Goal: Answer question/provide support: Share knowledge or assist other users

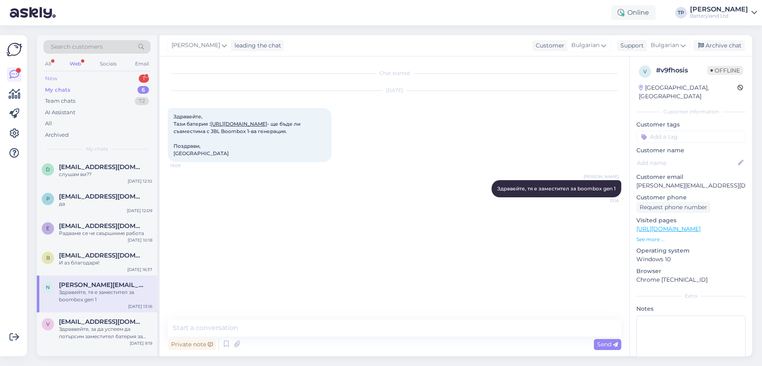
click at [93, 76] on div "New 1" at bounding box center [96, 78] width 107 height 11
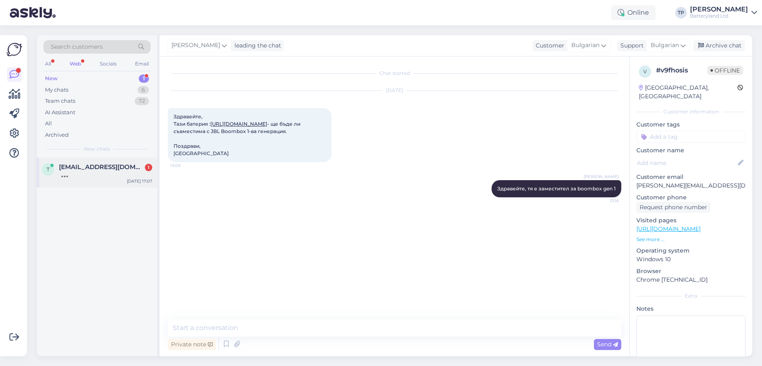
click at [95, 173] on div "[EMAIL_ADDRESS][DOMAIN_NAME] 1" at bounding box center [105, 170] width 93 height 15
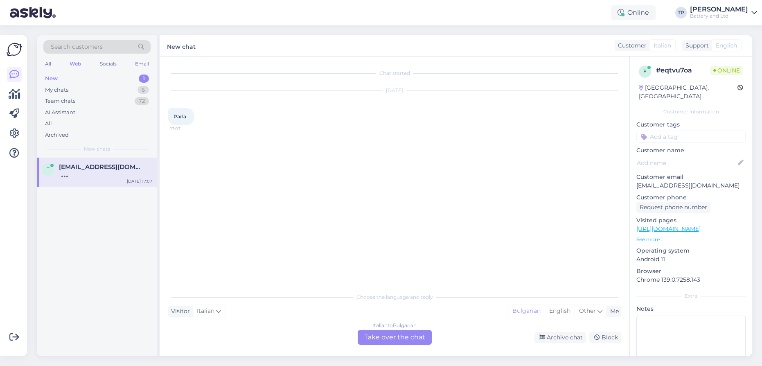
click at [377, 337] on div "Italian to Bulgarian Take over the chat" at bounding box center [395, 337] width 74 height 15
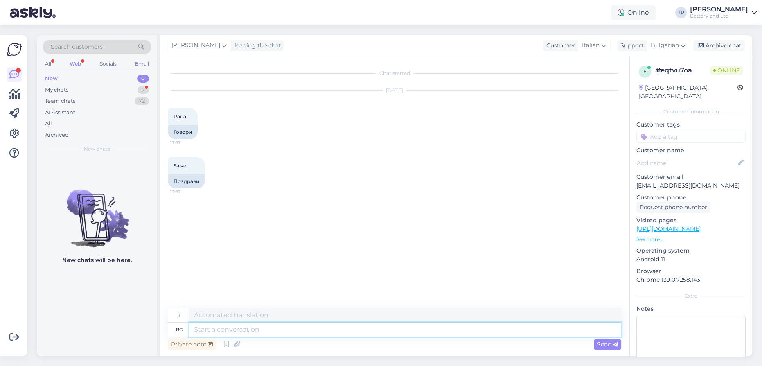
click at [254, 330] on textarea at bounding box center [405, 330] width 432 height 14
type textarea "Zdrawejte"
type textarea "Ciao"
type textarea "Z"
type textarea "Здравейте"
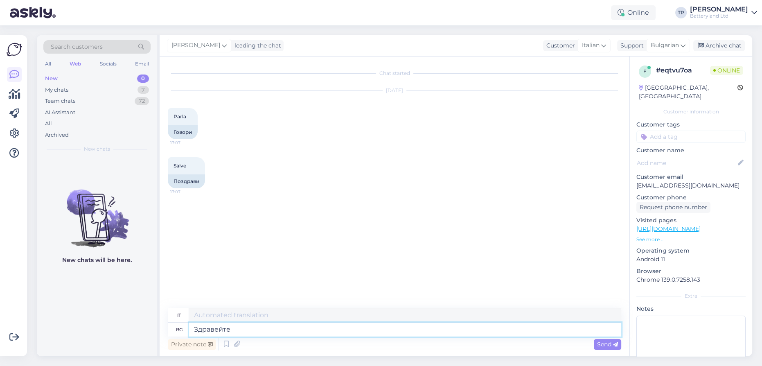
type textarea "Ciao"
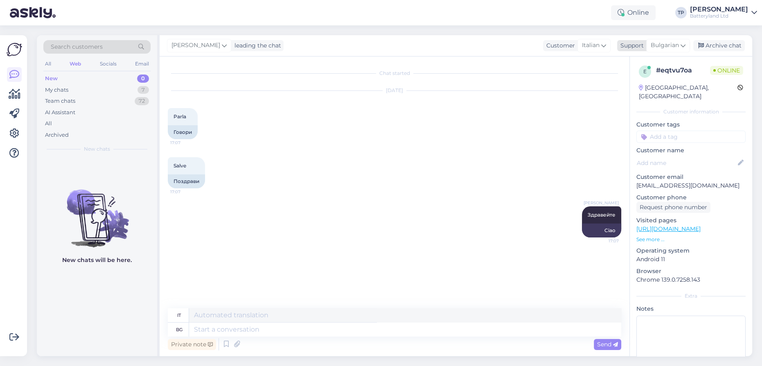
click at [682, 45] on icon at bounding box center [683, 45] width 5 height 9
type input "е"
type input "en"
click at [635, 84] on link "English" at bounding box center [654, 81] width 90 height 13
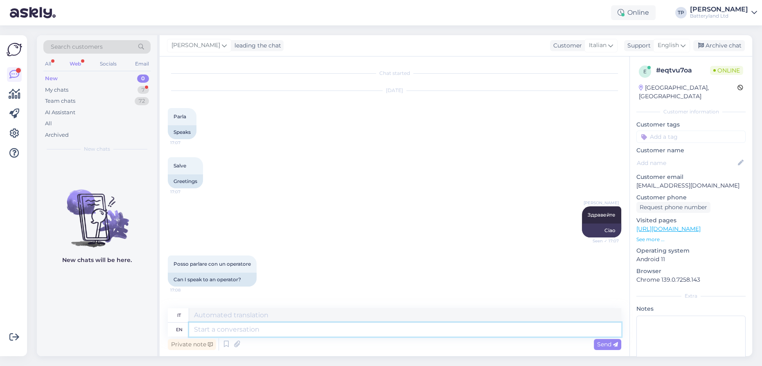
click at [244, 328] on textarea at bounding box center [405, 330] width 432 height 14
type textarea "If"
type textarea "Se"
type textarea "If you"
type textarea "Se tu"
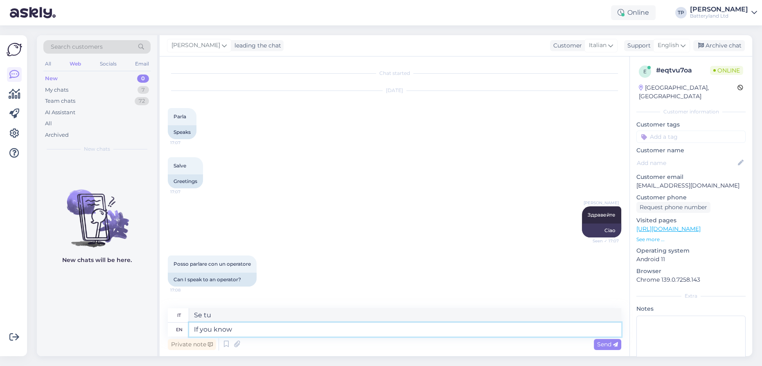
type textarea "If you know e"
type textarea "Se lo sai"
type textarea "If you know english"
type textarea "Se conosci l'inglese"
type textarea "If you know english you can"
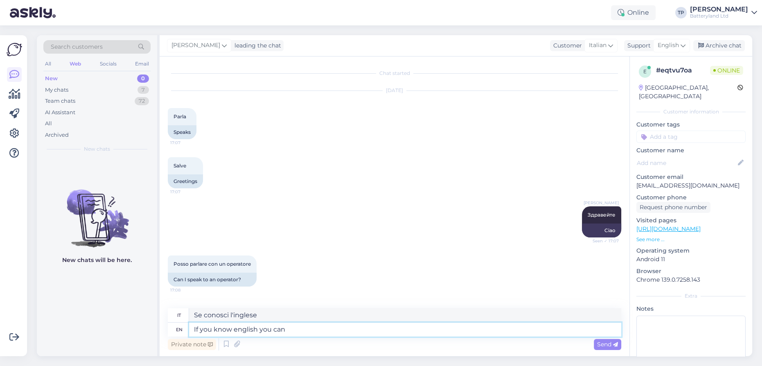
type textarea "Se conosci l'inglese puoi"
click at [242, 329] on textarea "If you know english you can" at bounding box center [405, 330] width 432 height 14
click at [311, 329] on textarea "If you know english you can" at bounding box center [405, 330] width 432 height 14
click at [234, 329] on textarea "If you know english you can" at bounding box center [405, 330] width 432 height 14
click at [313, 331] on textarea "If you know English you can" at bounding box center [405, 330] width 432 height 14
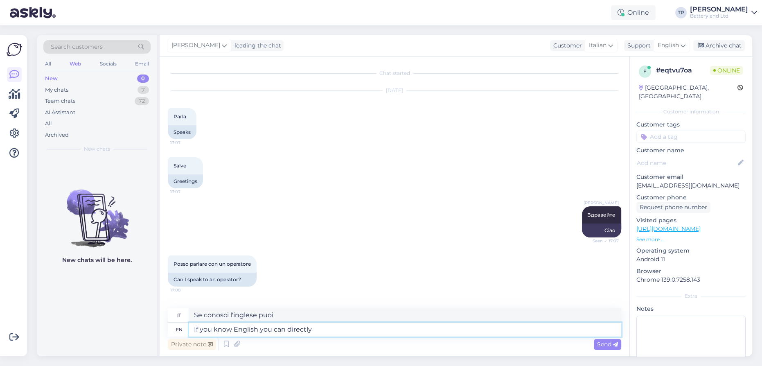
type textarea "If you know English you can directly"
type textarea "Se conosci l'inglese puoi farlo direttamente"
type textarea "If you know English you can directly call u"
type textarea "Se conosci l'inglese puoi chiamare direttamente"
type textarea "If you know English you can directly call us"
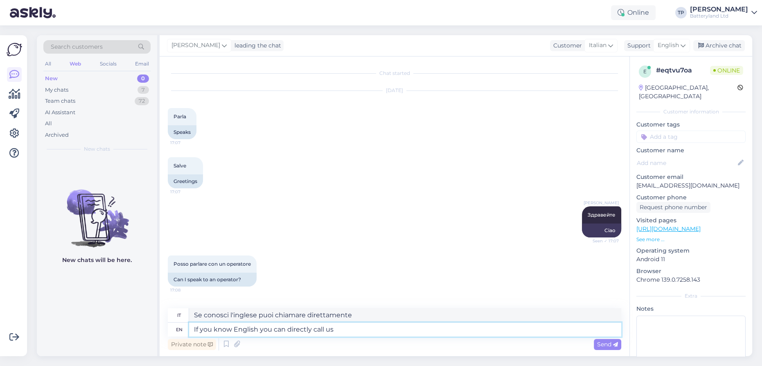
type textarea "Se conosci l'inglese puoi chiamarci direttamente"
type textarea "If you know English you can directly call us to o"
type textarea "Se conosci l'inglese puoi chiamarci direttamente per"
type textarea "If you know English you can directly call us to our"
type textarea "Se conosci l'inglese puoi chiamarci direttamente al nostro"
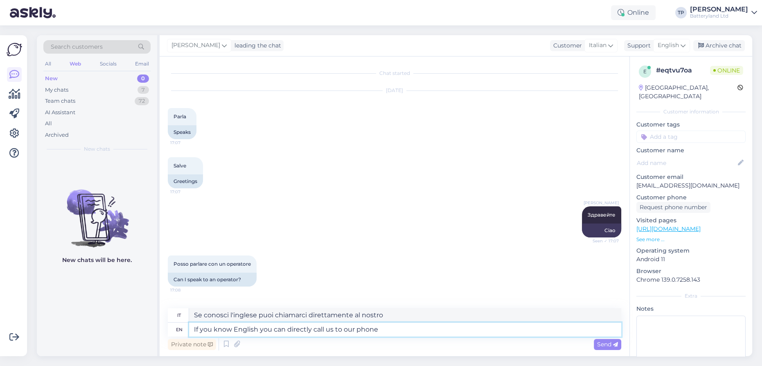
type textarea "If you know English you can directly call us to our phone"
type textarea "Se conosci l'inglese puoi chiamarci direttamente al nostro numero di telefono"
type textarea "If you know English you can directly call us to our phone number giver in"
type textarea "Se conosci l'inglese puoi chiamarci direttamente al nostro numero di telefono in"
type textarea "If you know English you can directly call us to our phone number giver in the"
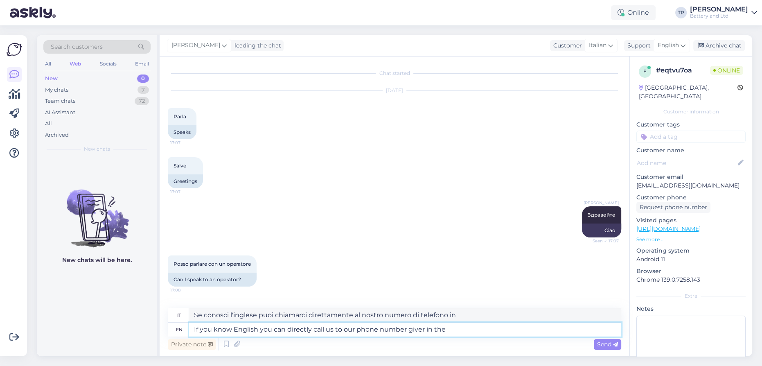
type textarea "Se conosci l'inglese puoi chiamarci direttamente al nostro numero di telefono f…"
type textarea "If you know English you can directly call us to our phone number giver in the w…"
type textarea "Se conosci l'inglese puoi chiamarci direttamente al numero di telefono indicato…"
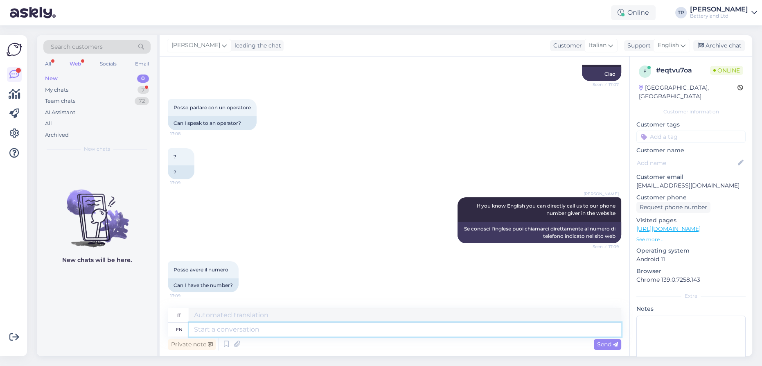
scroll to position [165, 0]
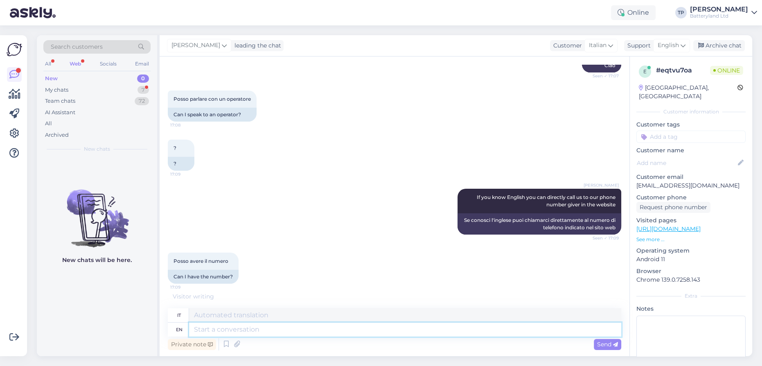
type textarea "+"
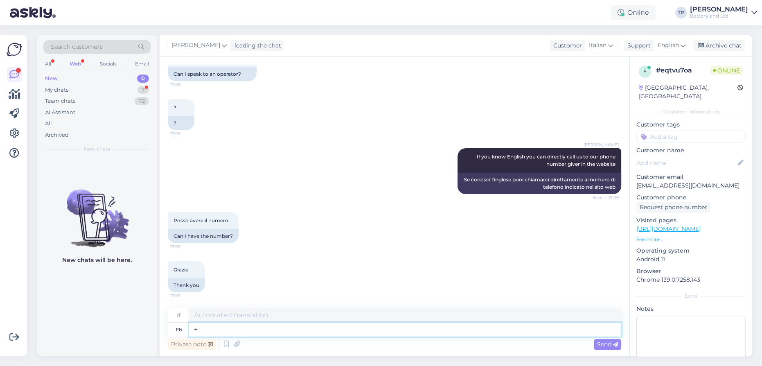
type textarea "+"
type textarea "+3"
type textarea "+359"
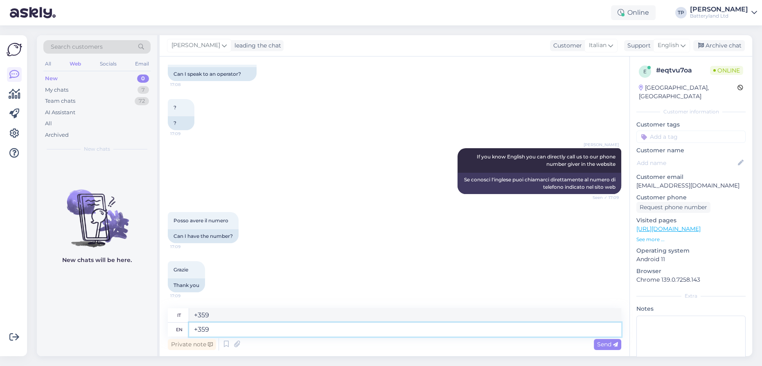
click at [217, 327] on textarea "+359" at bounding box center [405, 330] width 432 height 14
paste textarea "0888 818 226"
type textarea "[PHONE_NUMBER]"
click at [208, 328] on textarea "[PHONE_NUMBER]" at bounding box center [405, 330] width 432 height 14
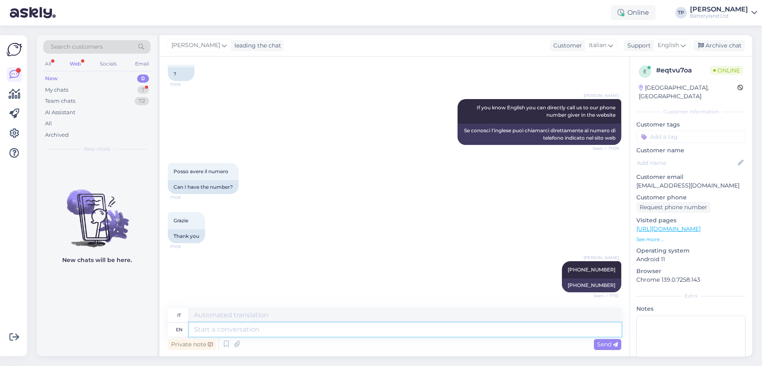
scroll to position [353, 0]
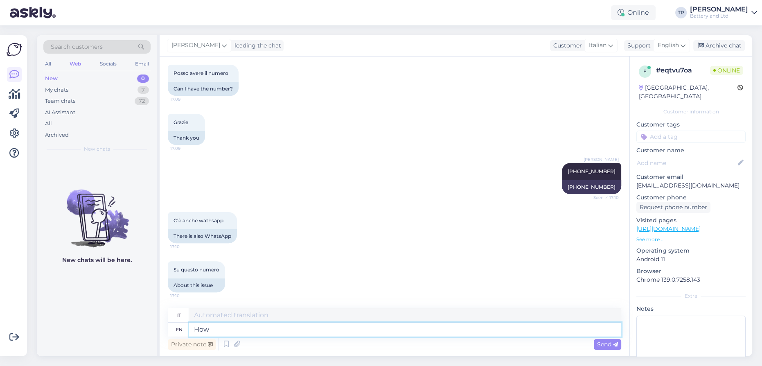
type textarea "How"
type textarea "Come"
type textarea "How can"
type textarea "Come può"
type textarea "How can I"
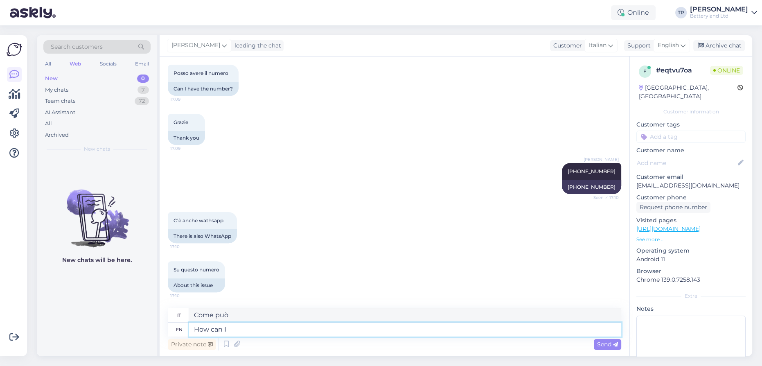
type textarea "Come posso"
type textarea "How can I help"
type textarea "Come posso aiutare?"
type textarea "How can I help you?"
type textarea "Come posso aiutarla?"
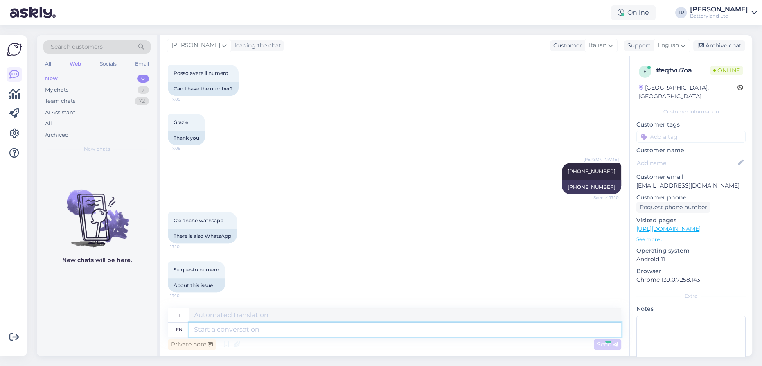
scroll to position [402, 0]
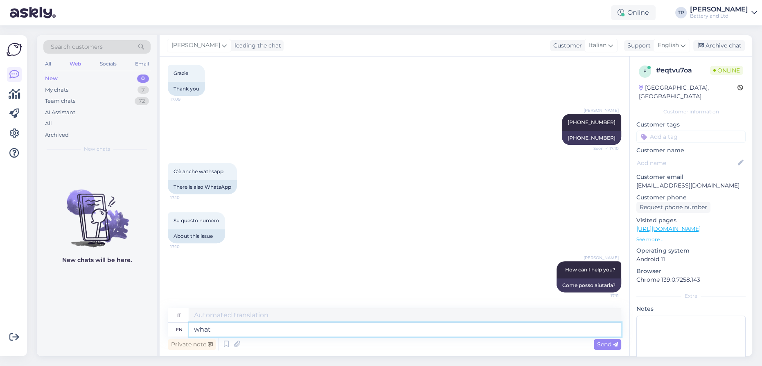
type textarea "what"
type textarea "Che cosa"
type textarea "what kind"
type textarea "che tipo"
type textarea "what kind of"
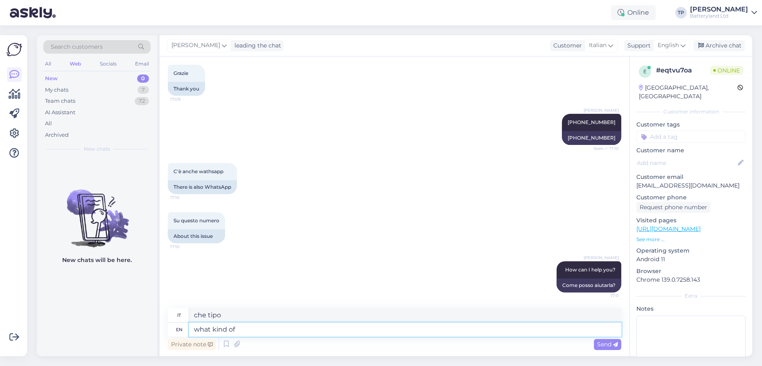
type textarea "che tipo di"
type textarea "what kind of battery"
type textarea "che tipo di batteria"
type textarea "what kind of battery you a"
type textarea "che tipo di batteria hai"
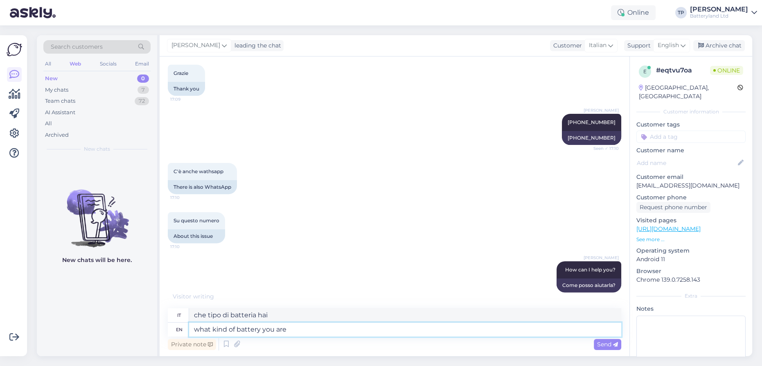
type textarea "what kind of battery you are"
type textarea "che tipo di batteria hai?"
type textarea "what kind of battery you are looking"
type textarea "che tipo di batteria stai cercando"
type textarea "what kind of battery you are looking for?"
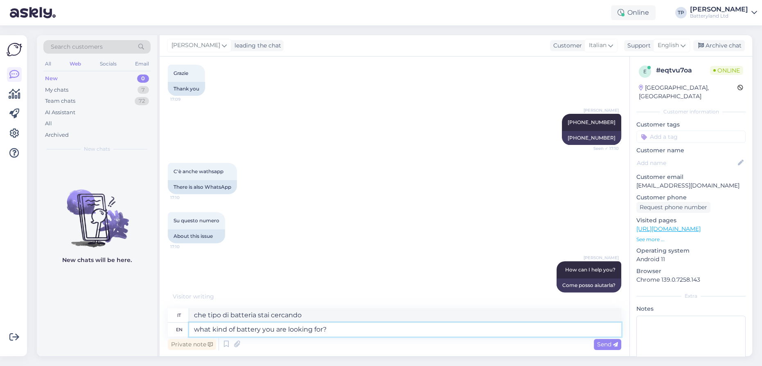
type textarea "che tipo di batteria stai cercando?"
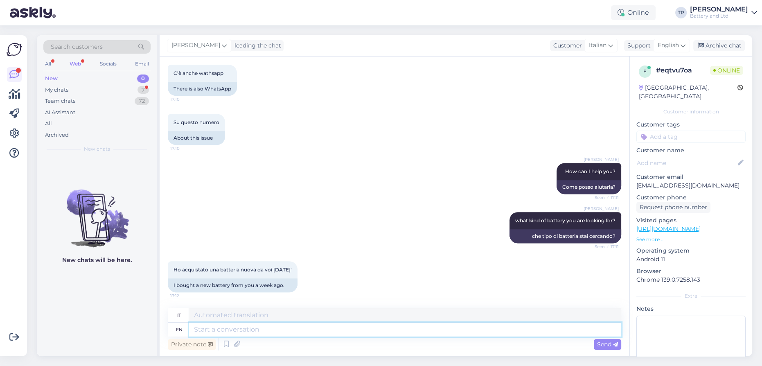
scroll to position [549, 0]
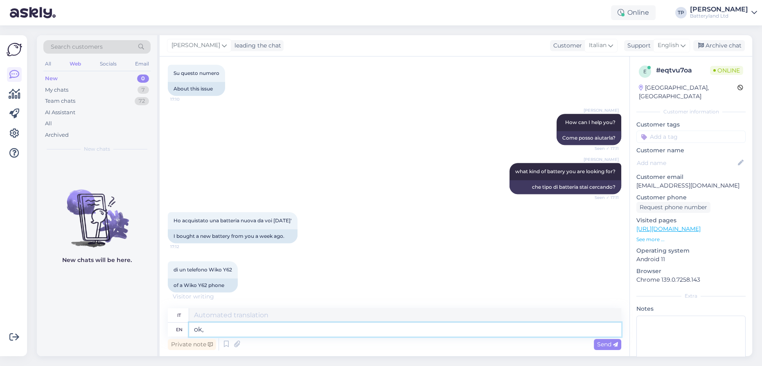
type textarea "ok,"
type textarea "OK,"
type textarea "ok,"
type textarea "OK"
type textarea "ok,"
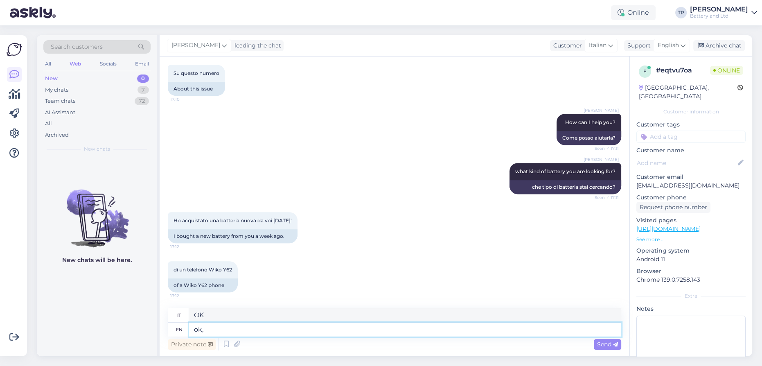
type textarea "OK,"
type textarea "ok, and"
type textarea "ok, e"
type textarea "ok, and?"
type textarea "ok, e allora?"
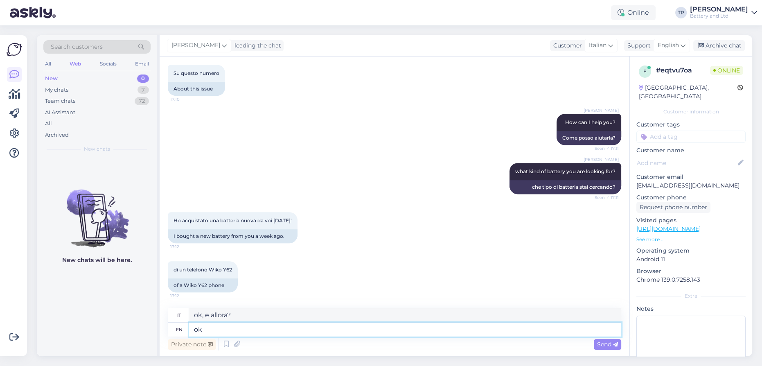
type textarea "o"
type textarea "OK,"
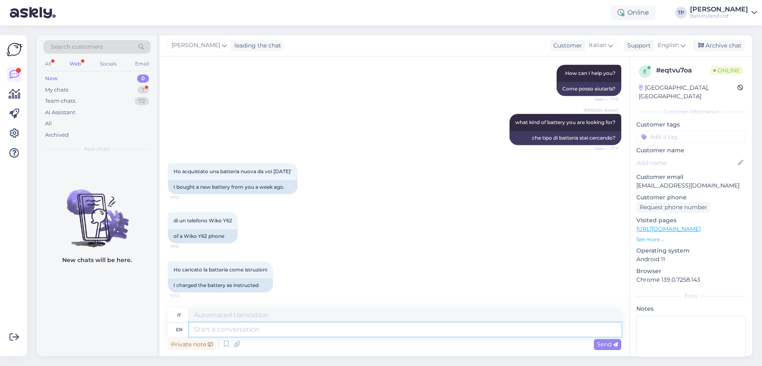
scroll to position [648, 0]
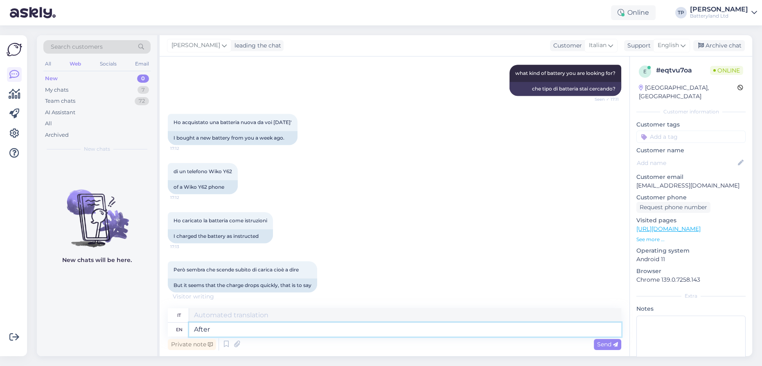
type textarea "After"
type textarea "Dopo"
type textarea "After you"
type textarea "Dopo di te"
type textarea "After you charge"
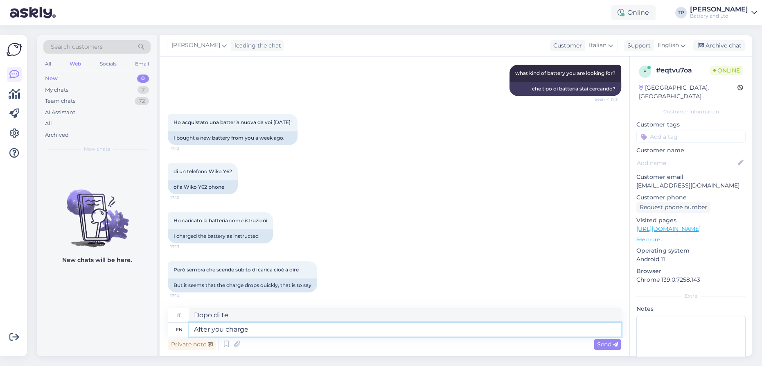
type textarea "Dopo aver caricato"
type textarea "After you charge the ba"
type textarea "Dopo aver caricato il"
type textarea "After you charge the battery"
type textarea "Dopo aver caricato la batteria"
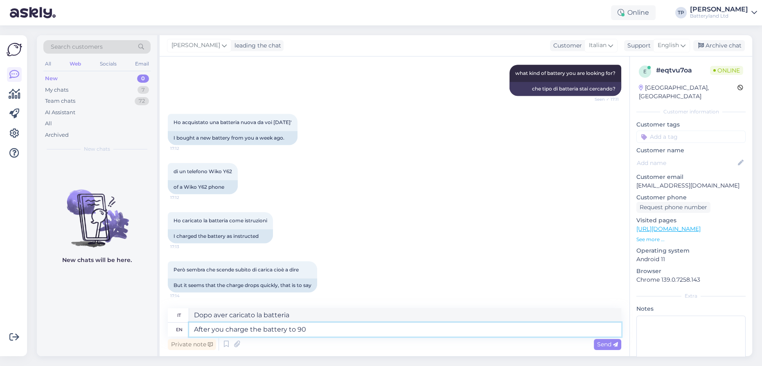
type textarea "After you charge the battery to 90 o"
type textarea "Dopo aver caricato la batteria a 90"
type textarea "After you charge the battery to 90 or"
type textarea "Dopo aver caricato la batteria a 90 o"
type textarea "After you charge the battery to 90 or 100"
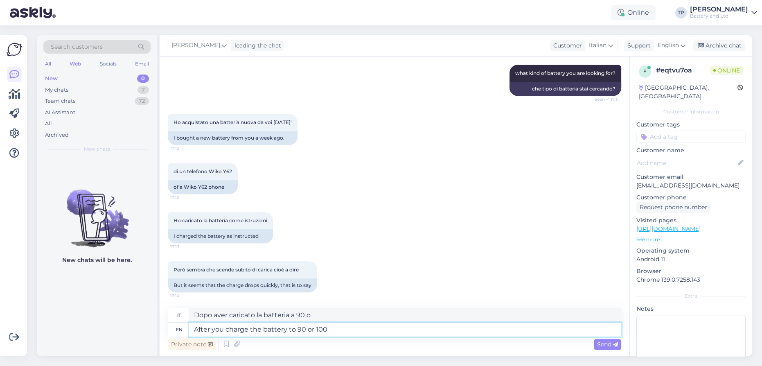
type textarea "Dopo aver caricato la batteria a 90 o 100"
type textarea "After you charge the battery to 90 or 100%"
type textarea "Dopo aver caricato la batteria al 90 o 100%"
type textarea "After you charge the battery to 90 or 100% how l"
type textarea "Dopo aver caricato la batteria al 90 o 100% come"
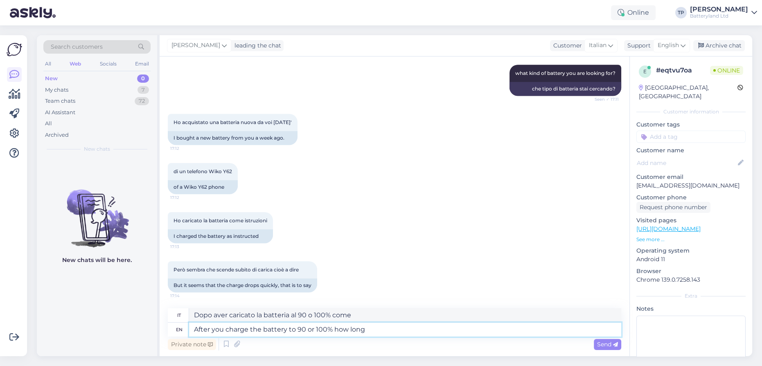
type textarea "After you charge the battery to 90 or 100% how long"
type textarea "Dopo aver caricato la batteria al 90 o al 100% per quanto tempo"
type textarea "After you charge the battery to 90 or 100% how long it"
type textarea "Dopo aver caricato la batteria al 90 o al 100%, per quanto tempo?"
type textarea "After you charge the battery to 90 or 100% how long it last"
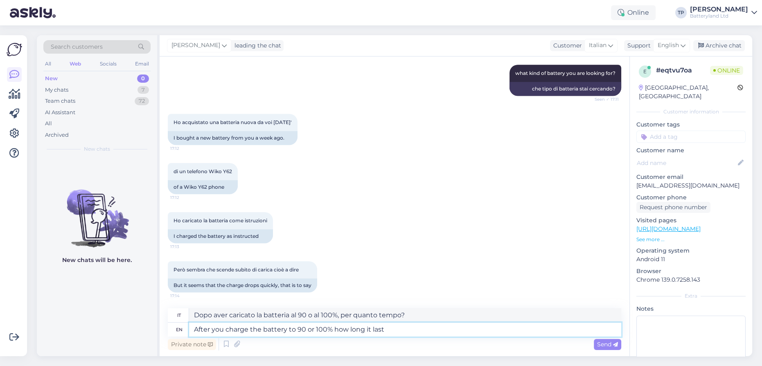
type textarea "Dopo aver caricato la batteria al 90 o al 100%, quanto dura?"
type textarea "After you charge the battery to 90 or 100% how long it last?"
type textarea "Quanto dura la batteria dopo averla caricata al 90 o al 100%?"
type textarea "After you charge the battery to 90 or 100% how long it last b"
type textarea "Dopo aver caricato la batteria al 90 o al 100%, quanto dura?"
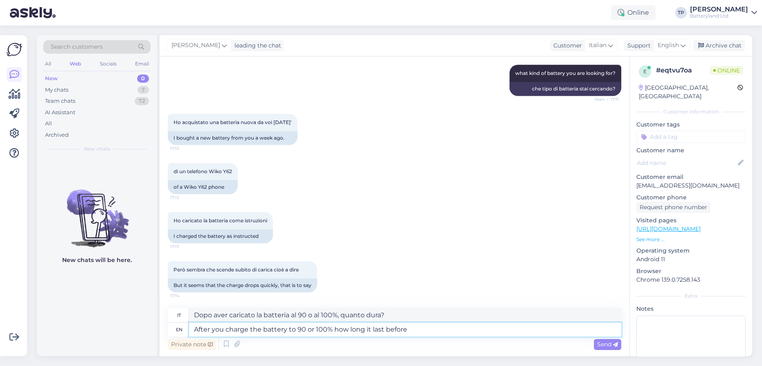
type textarea "After you charge the battery to 90 or 100% how long it last before"
type textarea "Dopo aver caricato la batteria al 90 o al 100%, quanto dura prima?"
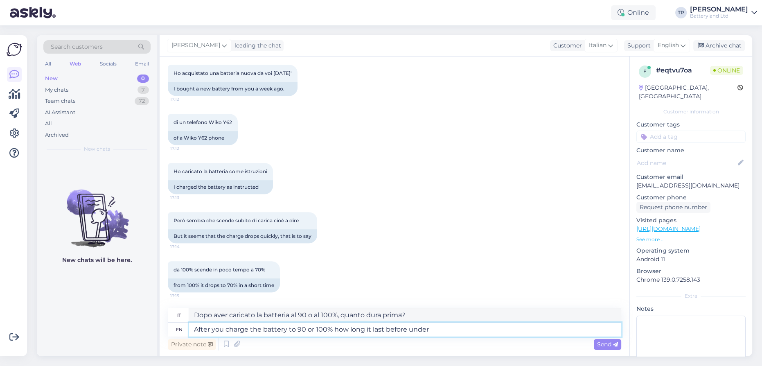
type textarea "After you charge the battery to 90 or 100% how long it last before under"
type textarea "Dopo aver caricato la batteria al 90 o al 100%, quanto dura prima di andare sot…"
type textarea "After you charge the battery to 90 or 100% how long it last before under 20"
type textarea "Dopo aver caricato la batteria al 90 o al 100%, quanto dura prima di scendere s…"
type textarea "After you charge the battery to 90 or 100% how long it last before under 20%"
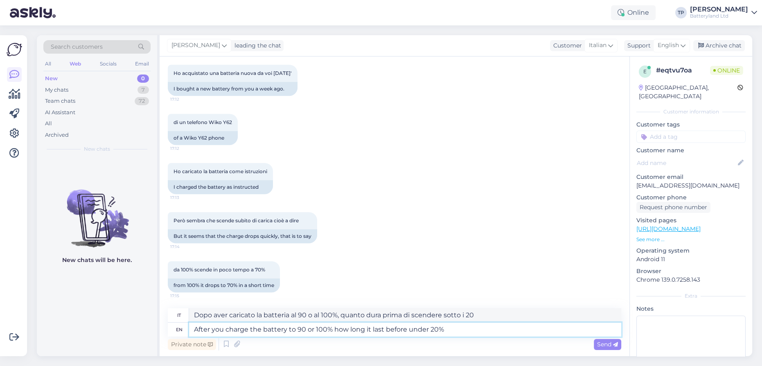
type textarea "Dopo aver caricato la batteria al 90 o al 100%, quanto dura prima di scendere s…"
type textarea "After you charge the battery to 90 or 100% how long it last before under 20% ?"
type textarea "Dopo aver caricato la batteria al 90 o al 100%, quanto tempo dura prima di scen…"
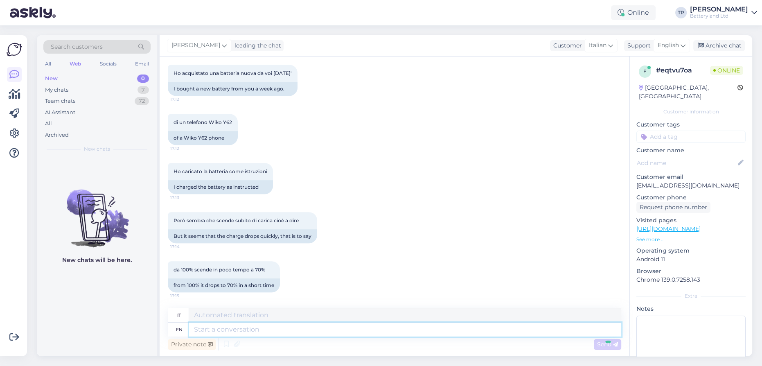
scroll to position [761, 0]
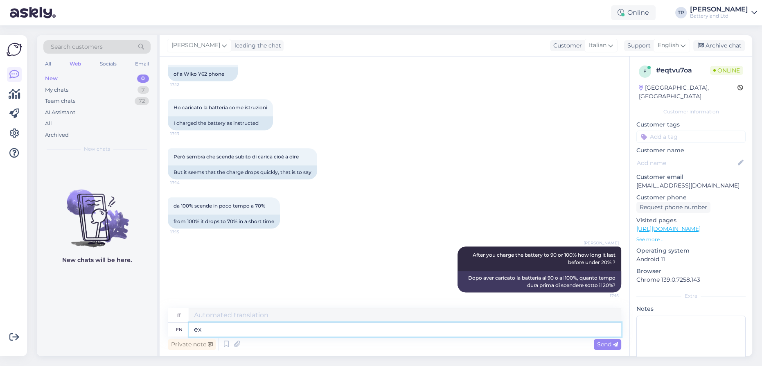
type textarea "exp"
type textarea "ex"
type textarea "explai"
type textarea "esp"
type textarea "explain"
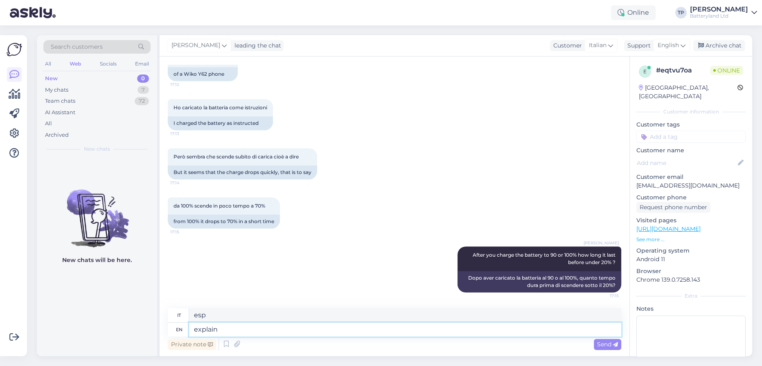
type textarea "spiegare"
type textarea "explain in"
type textarea "spiegare in"
type textarea "explain in mintes,d"
type textarea "spiegare in minuti,"
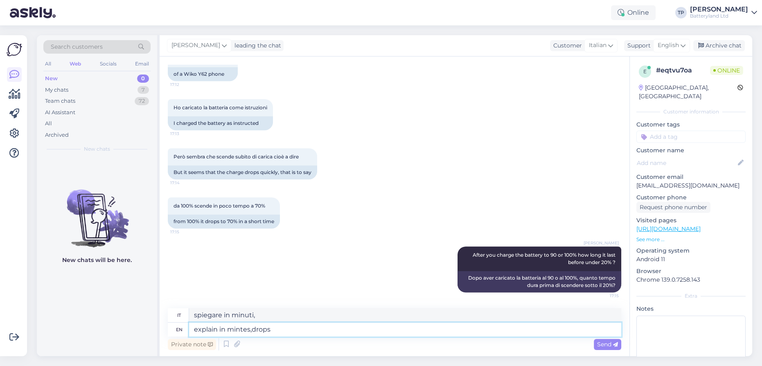
type textarea "explain in mintes,drops"
type textarea "spiegare in minuti, gocce"
type textarea "explain in mintes,drops this"
type textarea "spiega in pochi minuti, lascia perdere"
type textarea "explain in mintes,drops this 30%"
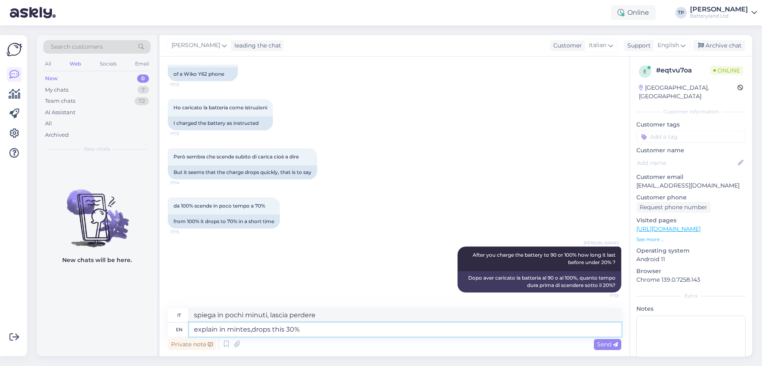
type textarea "spiega in minuti, abbassa questo 30%"
type textarea "explain in mintes,drops this 30% down"
type textarea "spiega in pochi minuti, abbassa questo 30%"
type textarea "explain in mintes,drops this 30% down in"
type textarea "spiegare in minuti, abbassa questo 30% in"
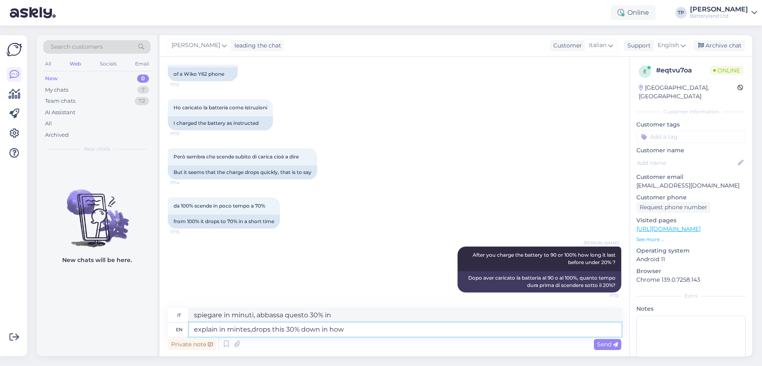
type textarea "explain in mintes,drops this 30% down in how m"
type textarea "spiegare in minuti, abbassa questo 30% in come"
type textarea "explain in mintes,drops this 30% down in how many"
type textarea "spiegare in minuti, abbassa questo 30% in quanti"
type textarea "explain in mintes,drops this 30% down in how many minutes?"
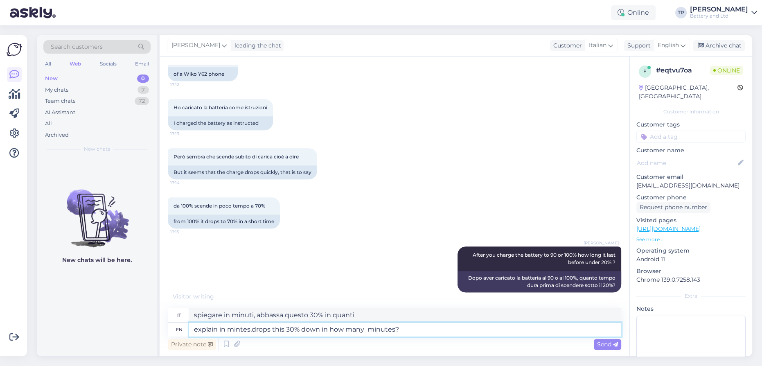
type textarea "Spiega in minuti, in quanti minuti si riduce questo 30%?"
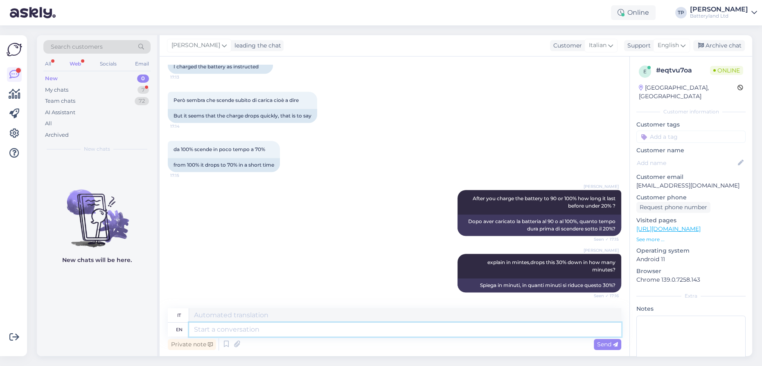
scroll to position [866, 0]
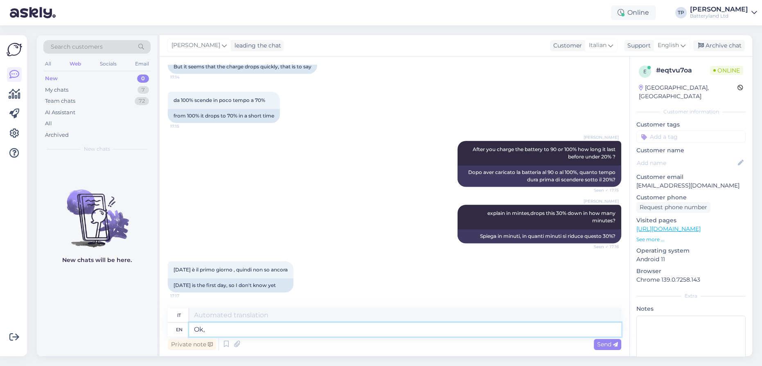
type textarea "Ok,"
type textarea "OK,"
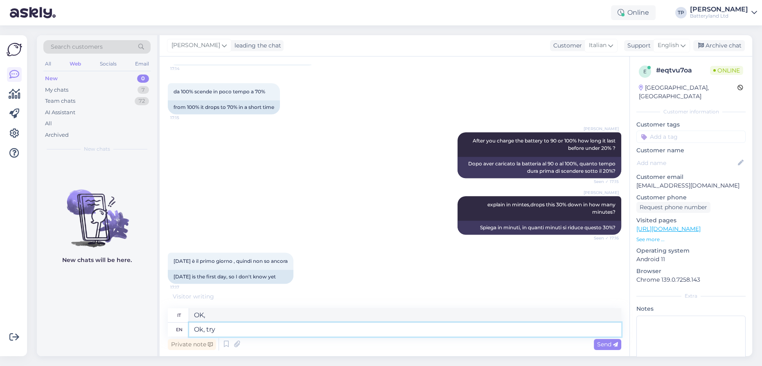
type textarea "Ok, try"
type textarea "Ok, prova"
type textarea "Ok, try this i"
type textarea "Ok, prova questo"
type textarea "Ok, try this in"
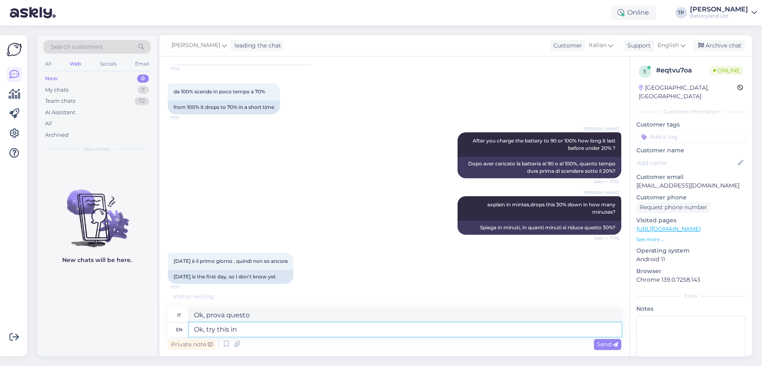
type textarea "Ok, prova questo in"
type textarea "Ok, try this in few"
type textarea "Ok, prova questo in pochi"
type textarea "Ok, try this in few more"
type textarea "Ok, provalo ancora un po'"
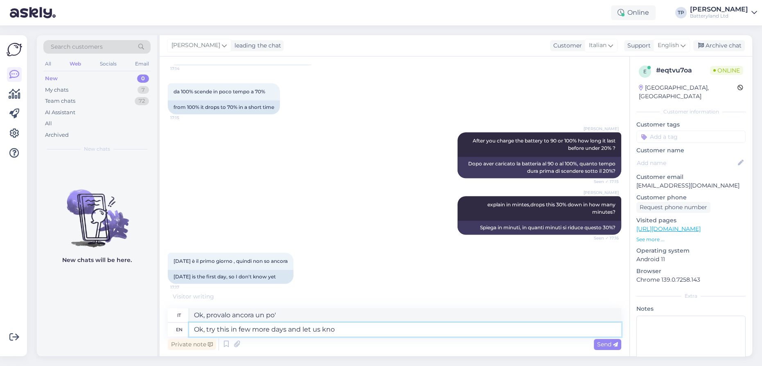
type textarea "Ok, try this in few more days and let us know"
type textarea "Ok, provalo tra qualche giorno e lascia"
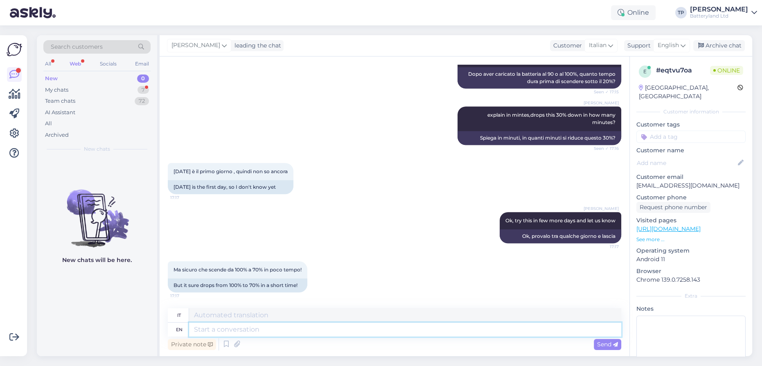
scroll to position [1014, 0]
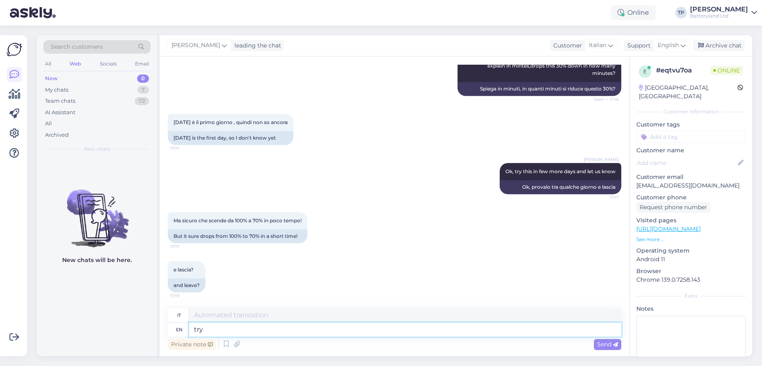
type textarea "try"
type textarea "Tentativo"
type textarea "try it"
type textarea "provalo"
type textarea "try it for"
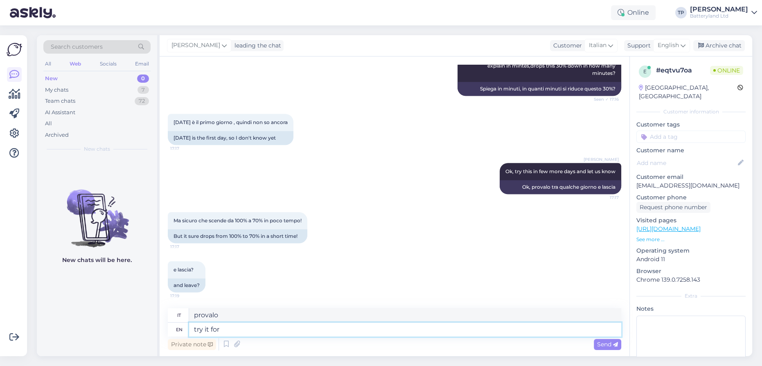
type textarea "provalo per"
type textarea "try it for few m"
type textarea "provalo per pochi"
type textarea "try it for few more"
type textarea "provalo ancora per qualche altro minuto"
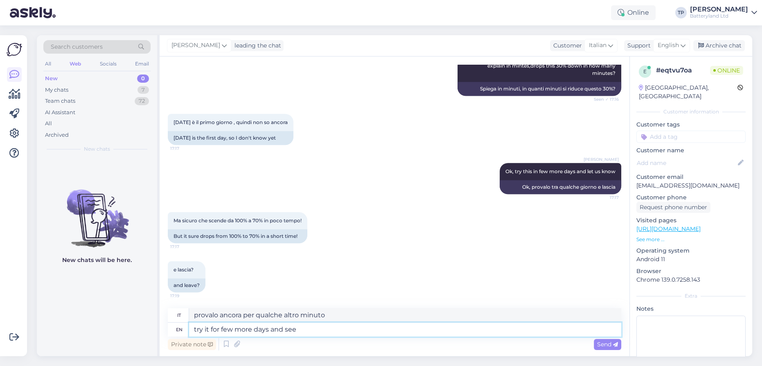
type textarea "try it for few more days and see"
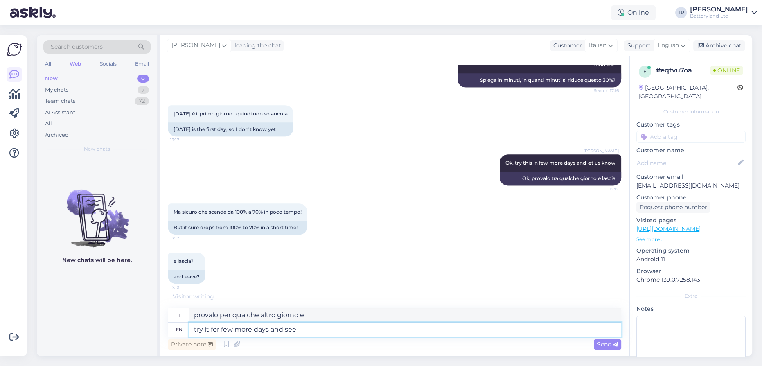
type textarea "provalo per qualche altro giorno e vedrai"
type textarea "try it for few more days and see the"
type textarea "provalo per qualche altro giorno e vedi"
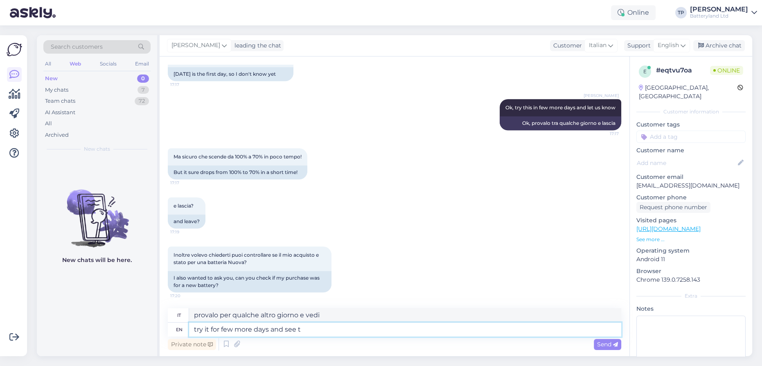
type textarea "try it for few more days and see"
type textarea "provalo per qualche altro giorno e vedrai"
type textarea "try it for few more days and see how i"
type textarea "provalo per qualche altro giorno e vedi come"
type textarea "try it for few more days and see how it"
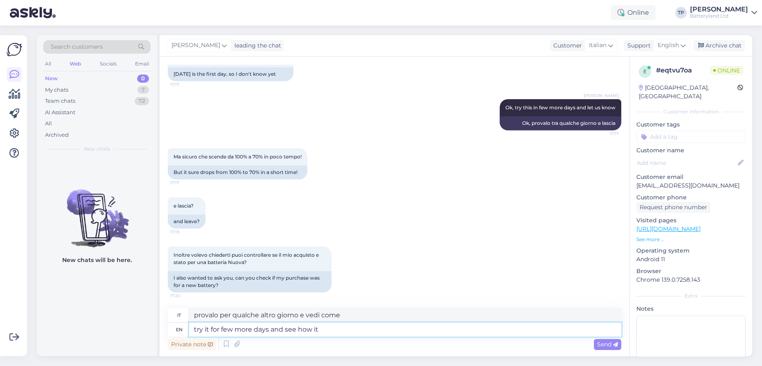
type textarea "provalo per qualche altro giorno e vedi come va"
type textarea "try it for few more days and see how it goes"
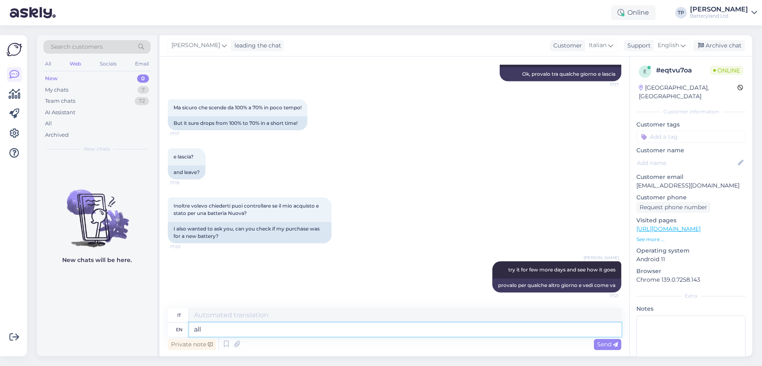
type textarea "all"
type textarea "Tutto"
type textarea "all of"
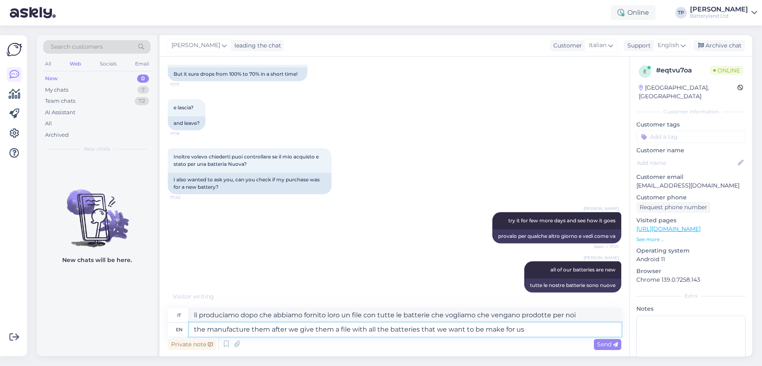
click at [497, 329] on textarea "the manufacture them after we give them a file with all the batteries that we w…" at bounding box center [405, 330] width 432 height 14
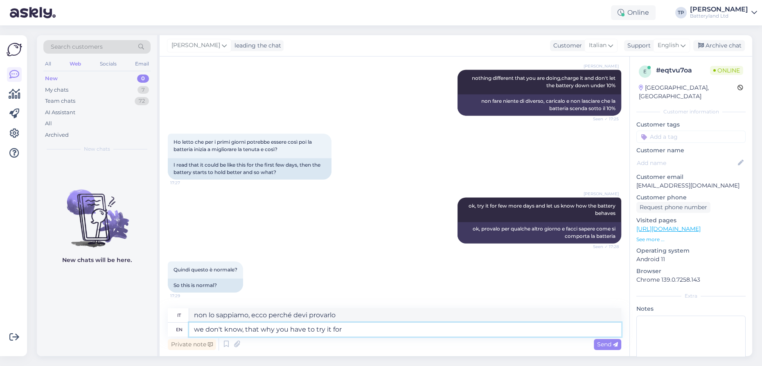
scroll to position [1628, 0]
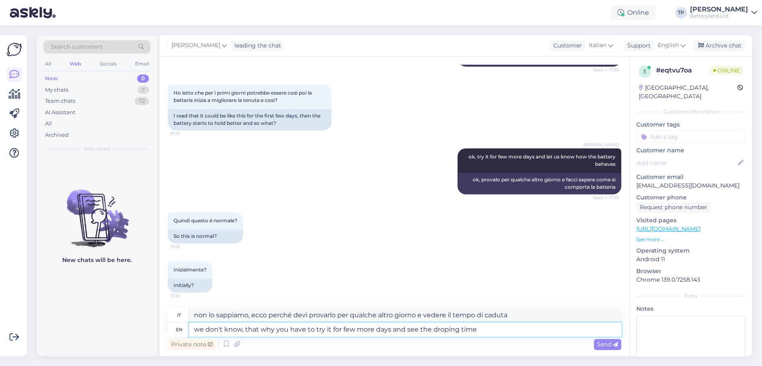
click at [443, 329] on textarea "we don't know, that why you have to try it for few more days and see the dropin…" at bounding box center [405, 330] width 432 height 14
click at [487, 328] on textarea "we don't know, that why you have to try it for few more days and see the droppi…" at bounding box center [405, 330] width 432 height 14
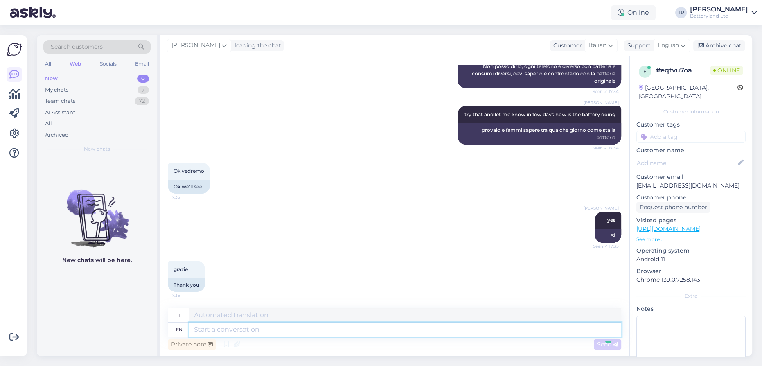
scroll to position [2227, 0]
